Goal: Find specific page/section: Find specific page/section

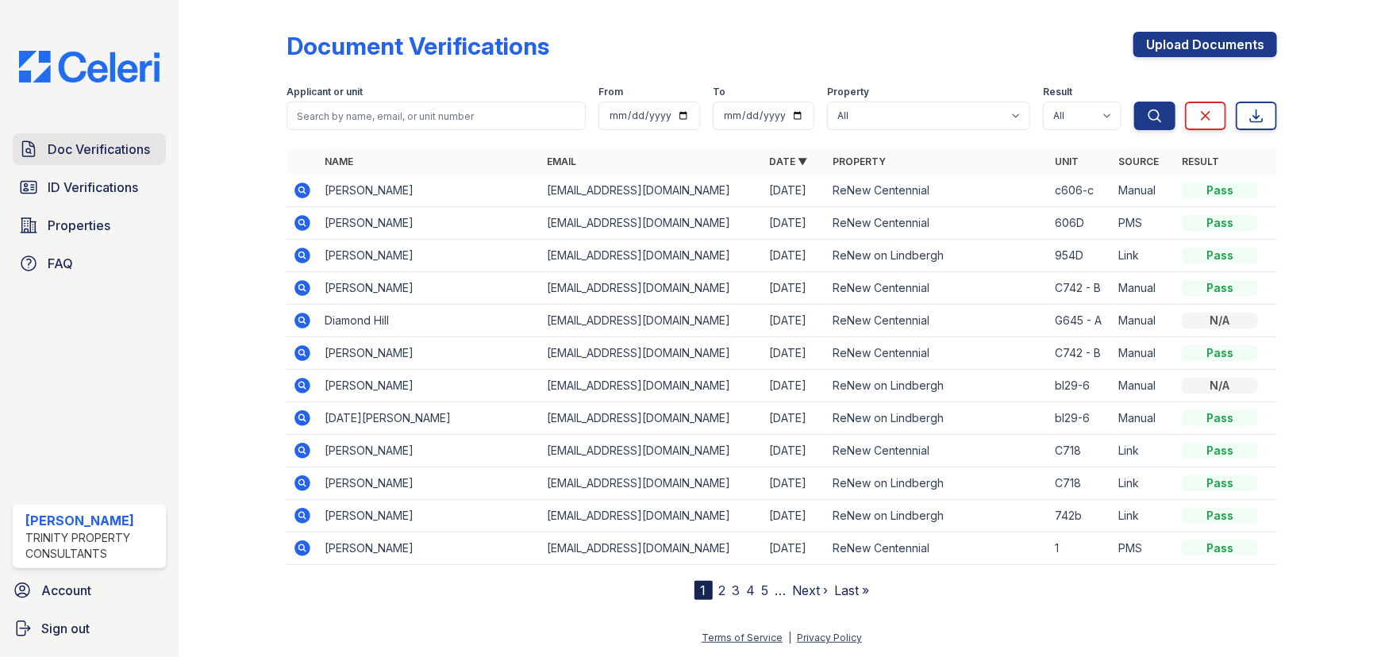
click at [115, 149] on span "Doc Verifications" at bounding box center [99, 149] width 102 height 19
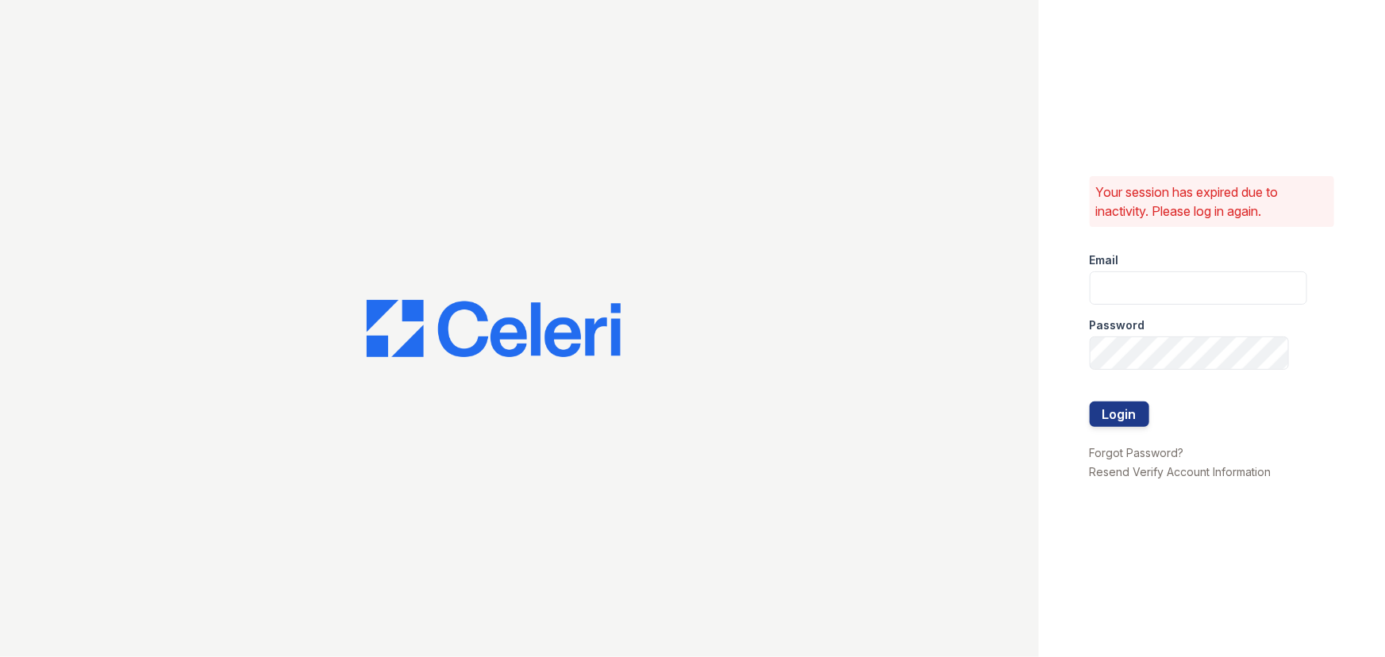
click at [1210, 305] on div "Password" at bounding box center [1197, 321] width 217 height 32
click at [1210, 291] on input "email" at bounding box center [1197, 287] width 217 height 33
type input "[EMAIL_ADDRESS][DOMAIN_NAME]"
click at [1089, 401] on button "Login" at bounding box center [1119, 413] width 60 height 25
